Goal: Communication & Community: Answer question/provide support

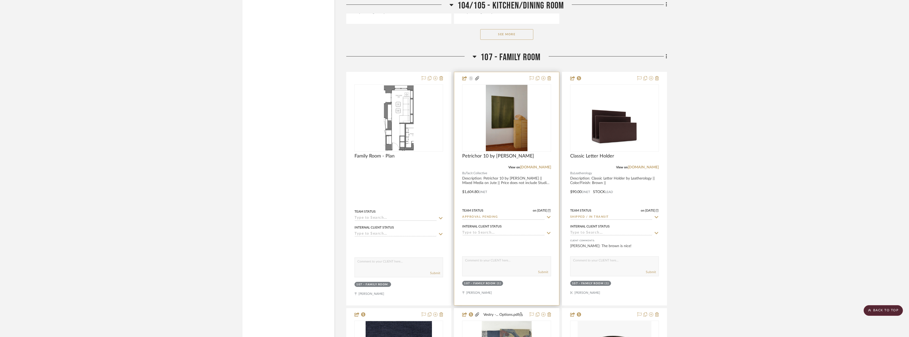
scroll to position [7483, 0]
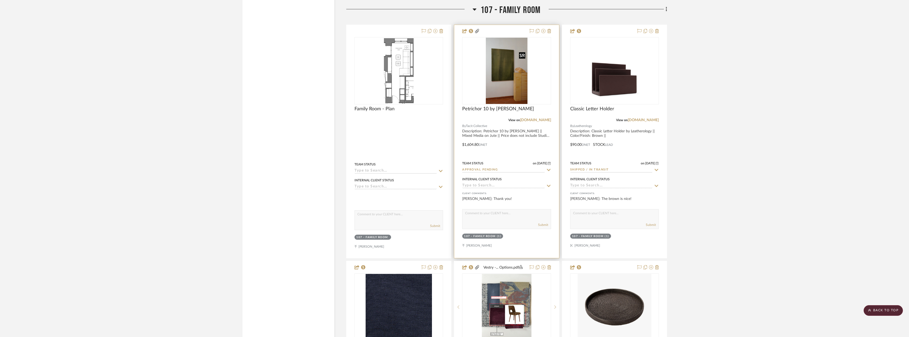
scroll to position [3874, 0]
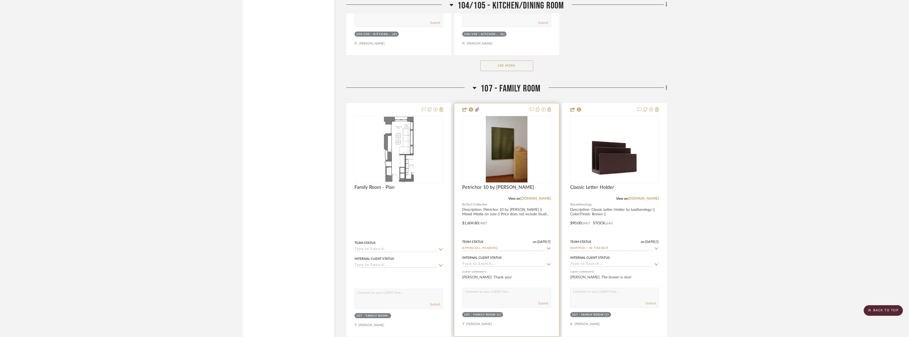
click at [493, 249] on input "Approval Pending" at bounding box center [503, 248] width 82 height 5
type input "order"
click at [493, 305] on span "Order In Progress / Paid In Full w/ Freight, No Balance due" at bounding box center [503, 301] width 70 height 9
type input "10/9/2025"
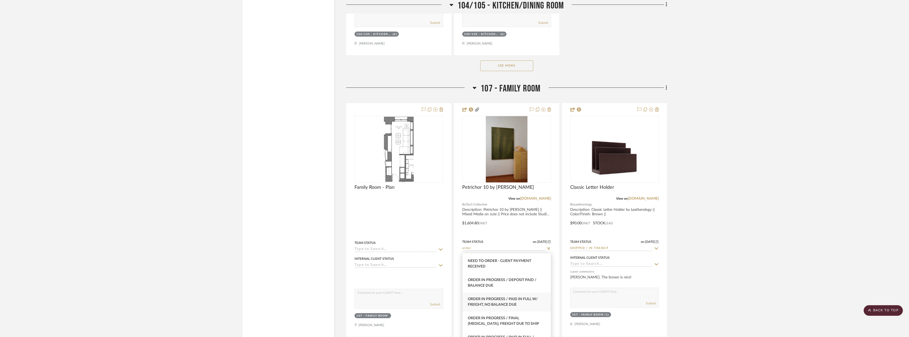
type input "Order In Progress / Paid In Full w/ Freight, No Balance due"
click at [503, 160] on img "0" at bounding box center [506, 149] width 41 height 66
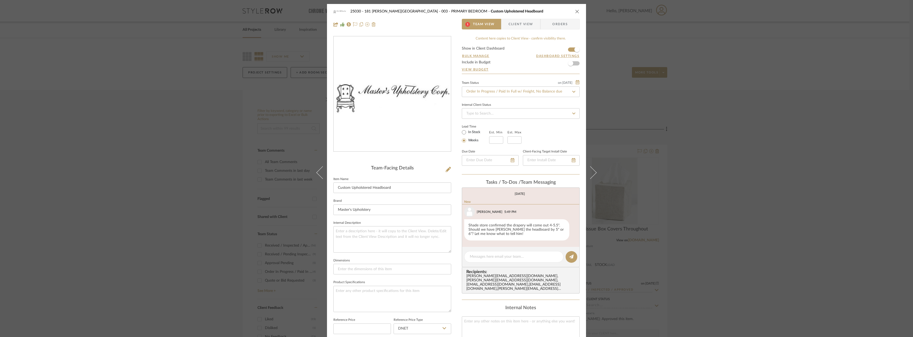
scroll to position [40, 0]
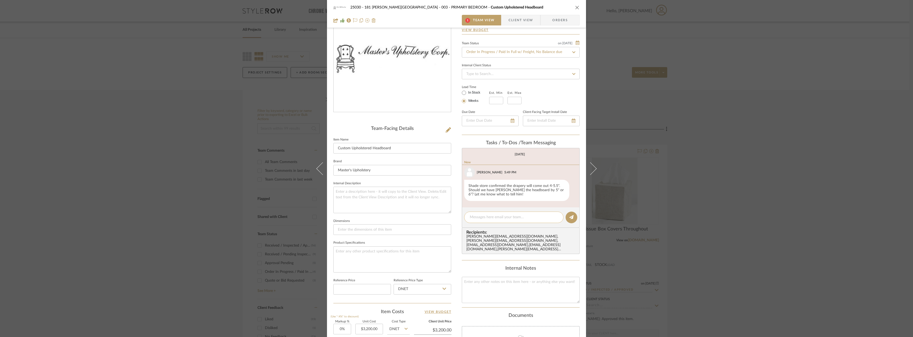
click at [495, 218] on textarea at bounding box center [514, 218] width 88 height 6
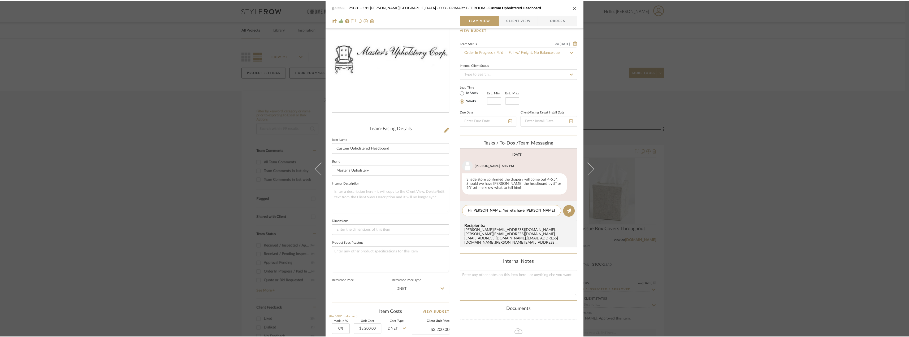
scroll to position [0, 0]
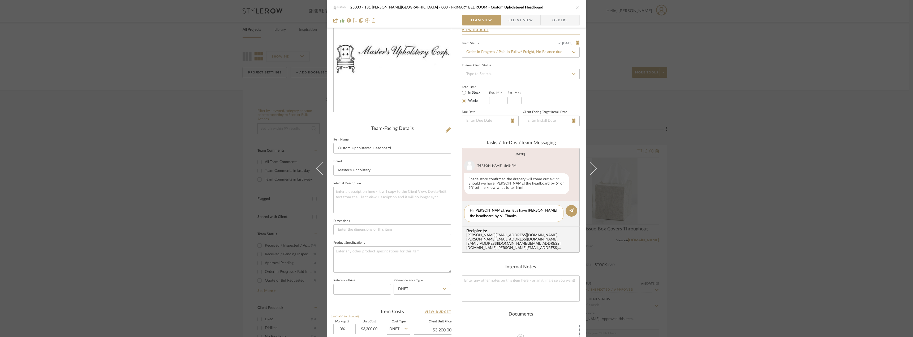
type textarea "Hi Kate, Yes let's have Fidel shorten the headboard by 6". Thanks!"
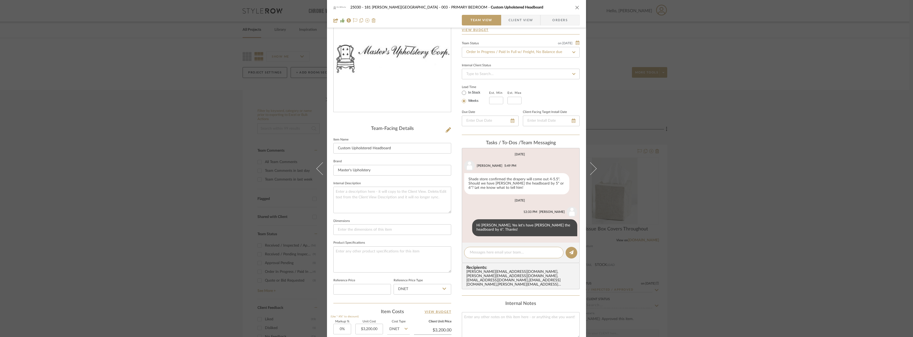
click at [733, 136] on div "25030 - 181 MacDougal - Baribeau 003 - PRIMARY BEDROOM Custom Upholstered Headb…" at bounding box center [456, 168] width 913 height 337
